Goal: Navigation & Orientation: Find specific page/section

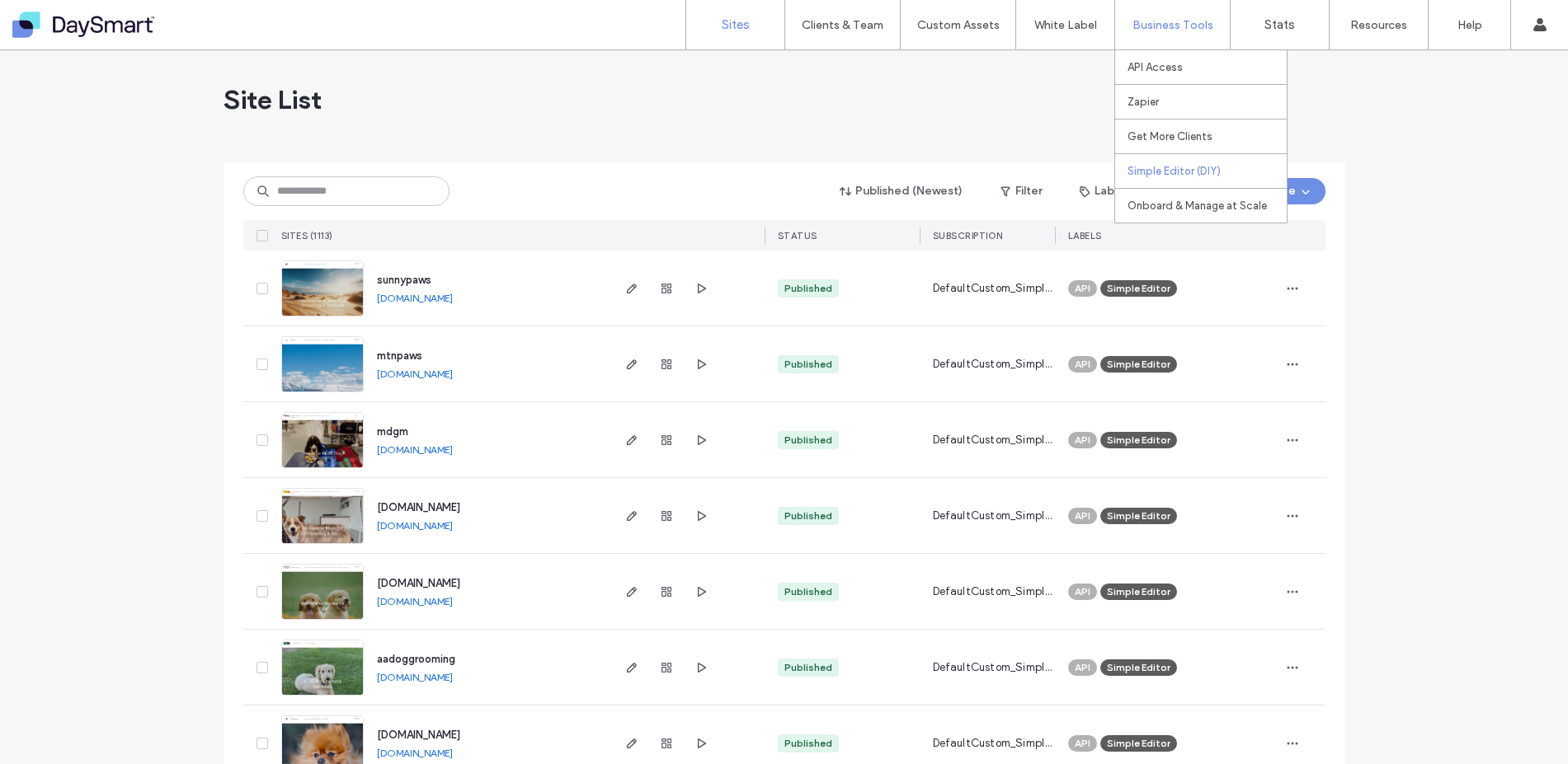
click at [1143, 165] on label "Simple Editor (DIY)" at bounding box center [1175, 171] width 93 height 12
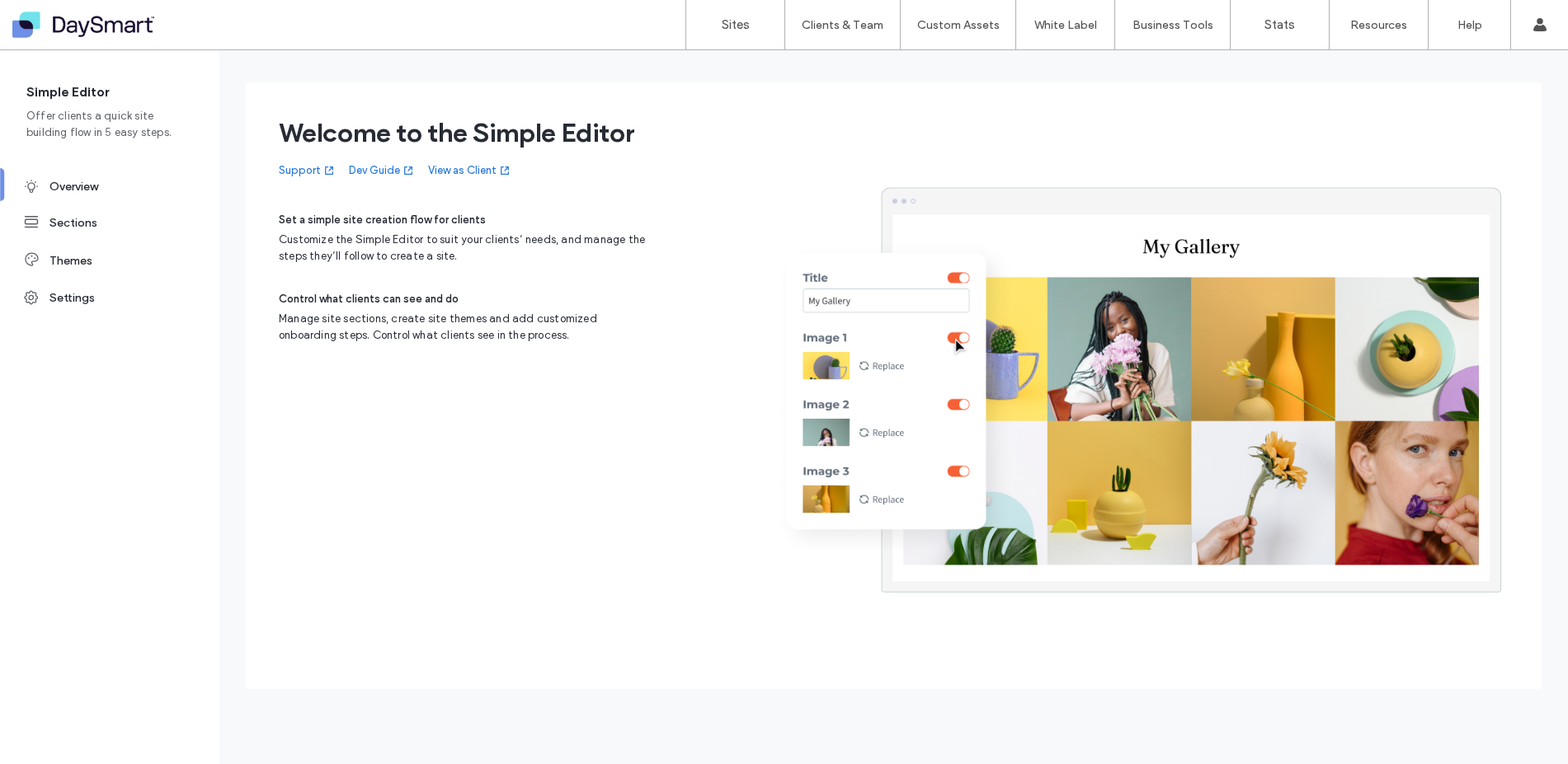
click at [455, 170] on link "View as Client" at bounding box center [469, 171] width 83 height 17
